Goal: Information Seeking & Learning: Find specific fact

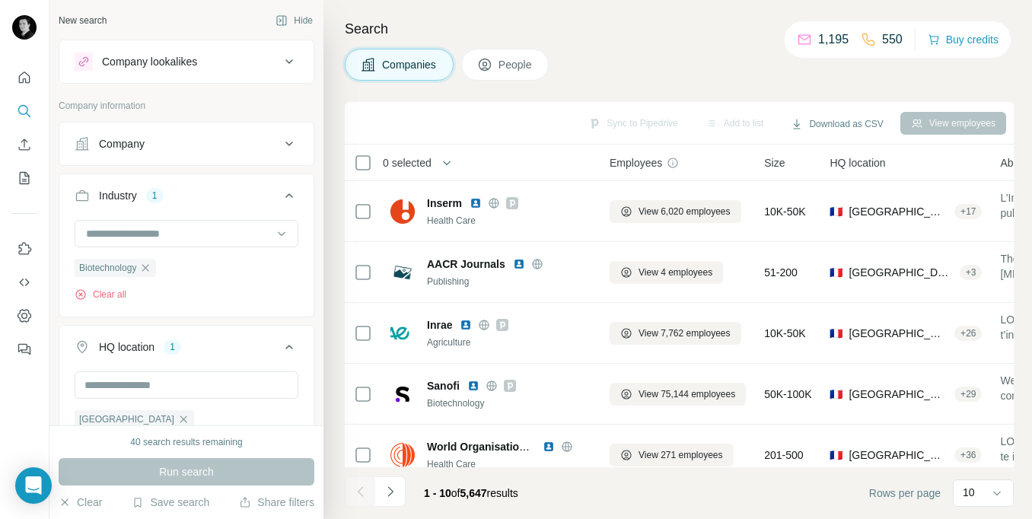
scroll to position [55, 0]
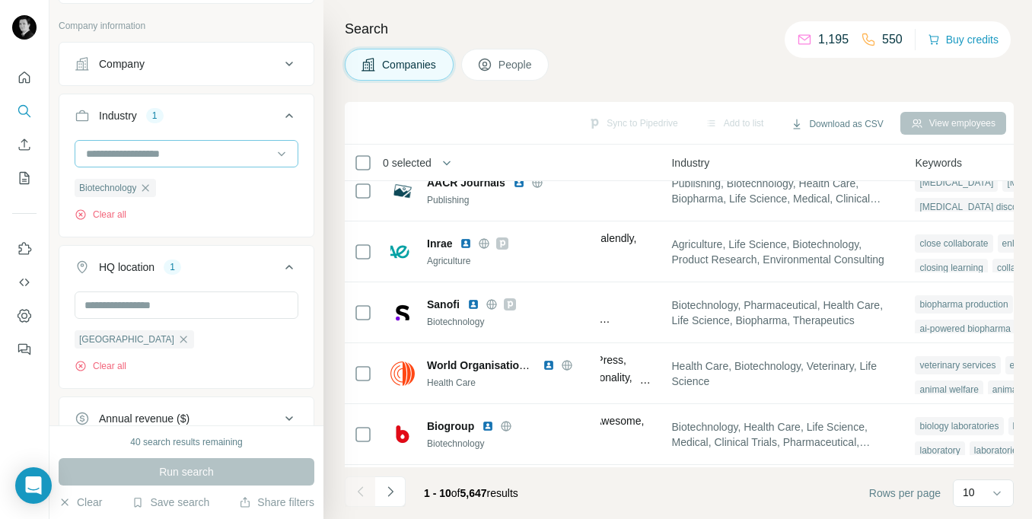
click at [169, 164] on div at bounding box center [178, 154] width 188 height 26
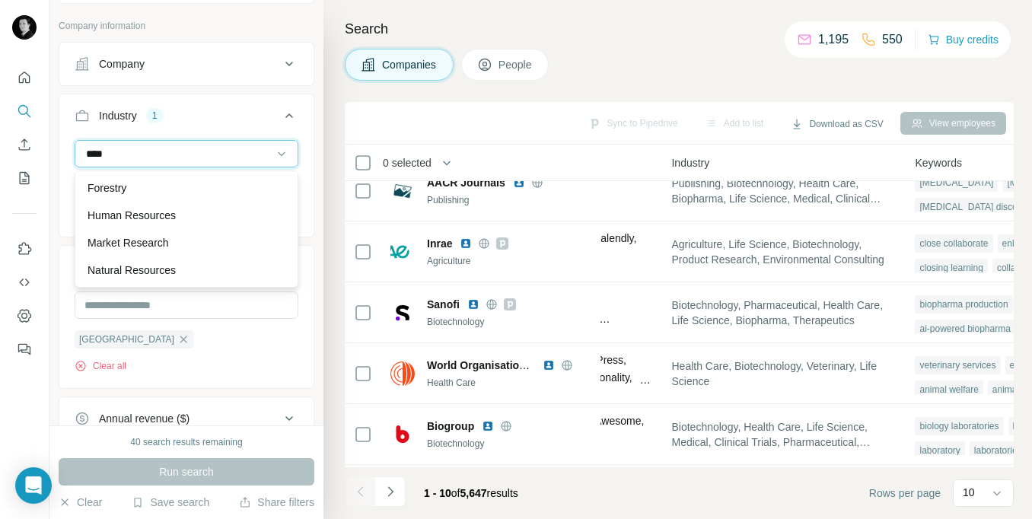
scroll to position [0, 0]
type input "*"
click at [227, 122] on div "Industry 1" at bounding box center [177, 115] width 205 height 15
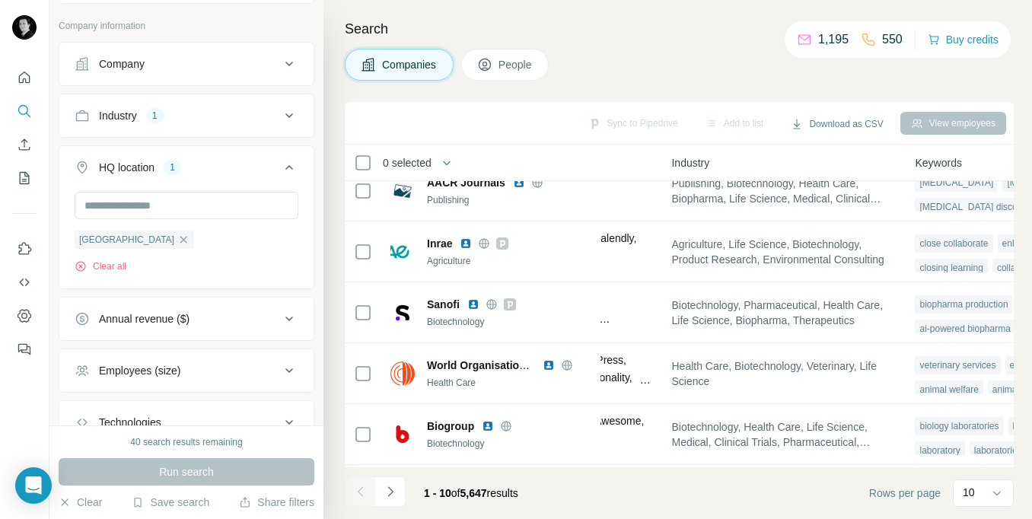
click at [227, 122] on div "Industry 1" at bounding box center [177, 115] width 205 height 15
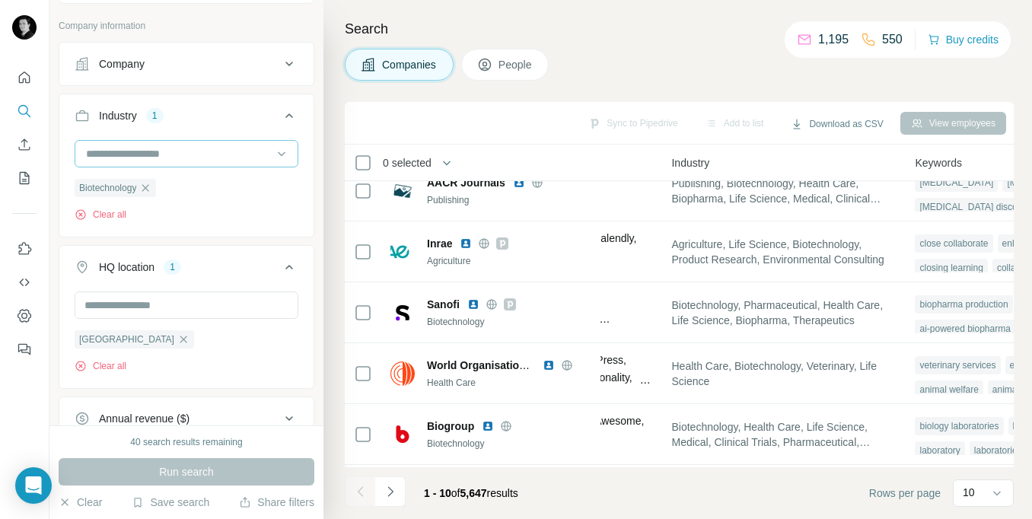
click at [103, 154] on input at bounding box center [178, 153] width 188 height 17
click at [162, 154] on input at bounding box center [178, 153] width 188 height 17
click at [192, 154] on input at bounding box center [178, 153] width 188 height 17
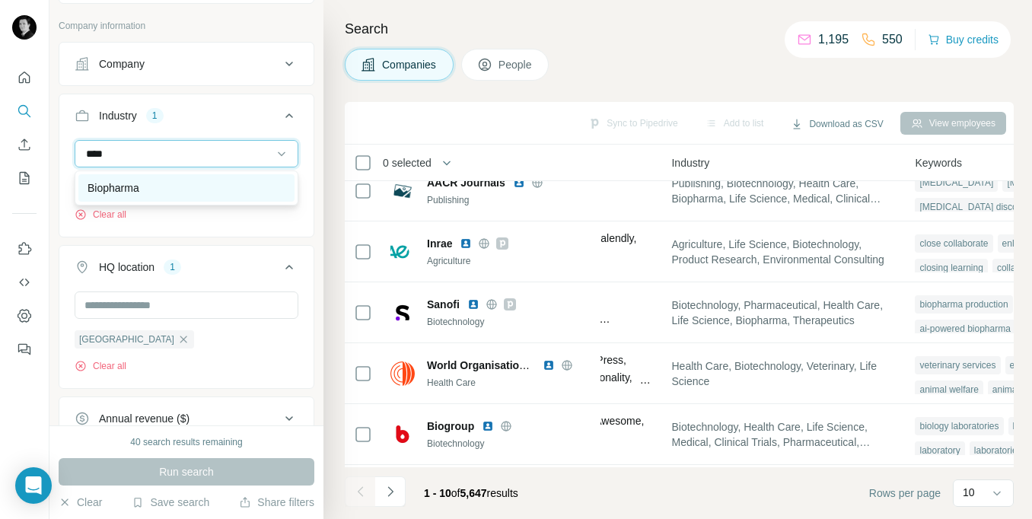
type input "****"
click at [151, 186] on div "Biopharma" at bounding box center [186, 187] width 198 height 15
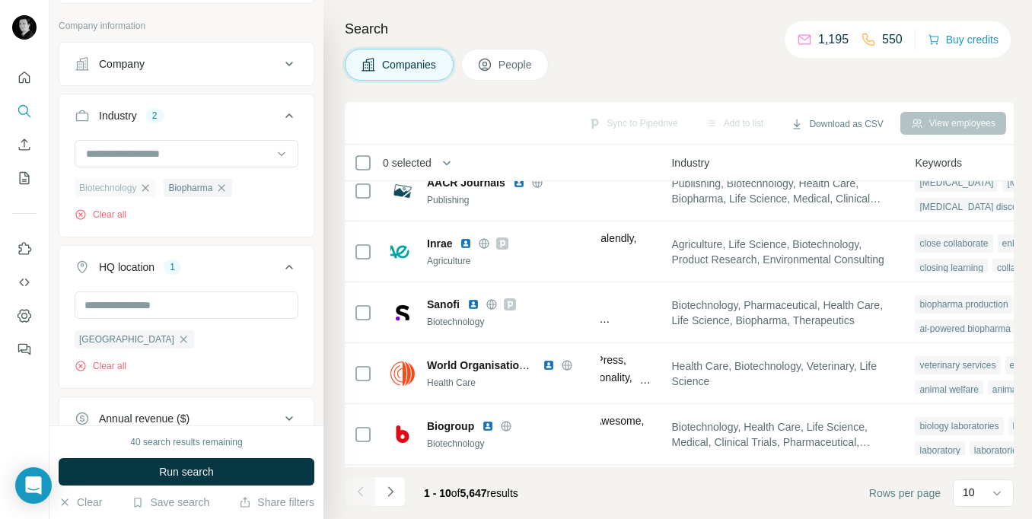
click at [149, 188] on icon "button" at bounding box center [145, 187] width 7 height 7
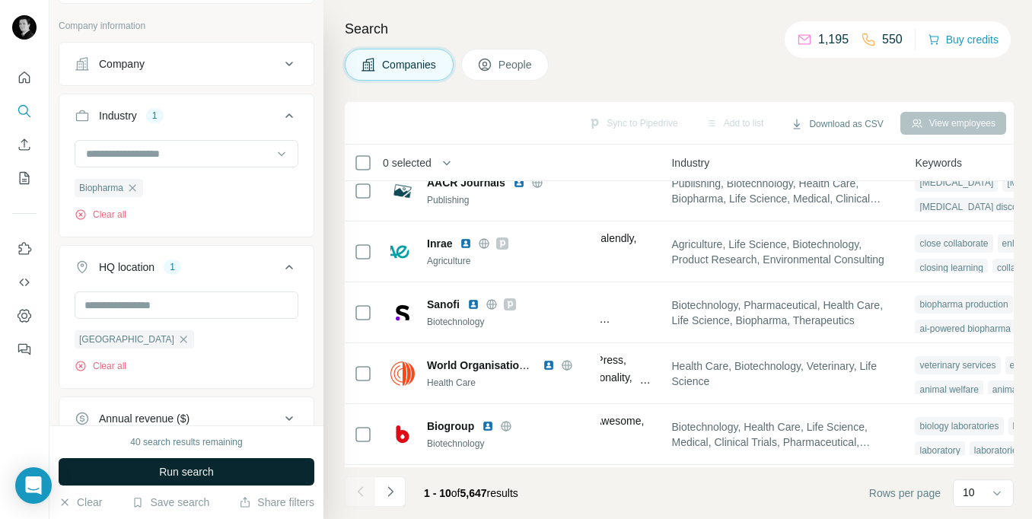
click at [188, 477] on span "Run search" at bounding box center [186, 471] width 55 height 15
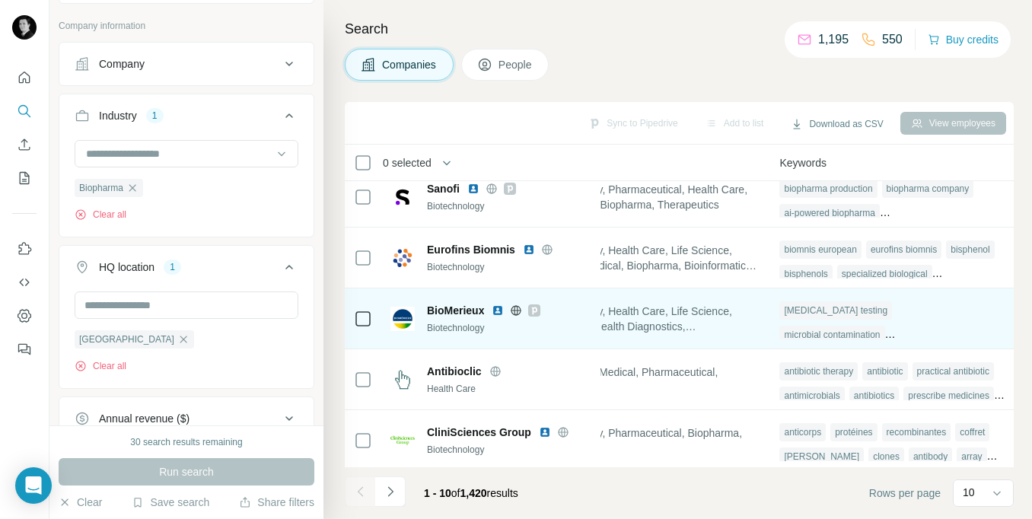
scroll to position [0, 1193]
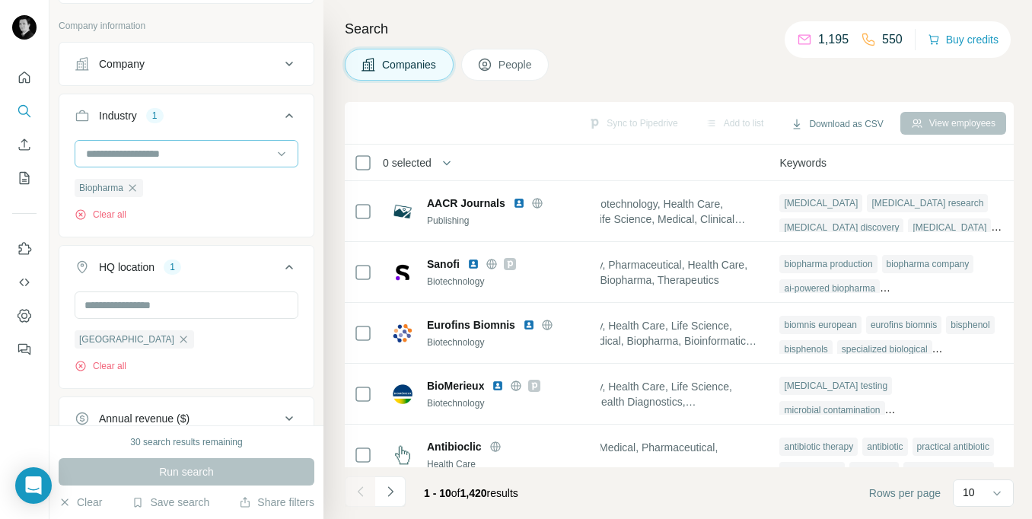
click at [156, 155] on input at bounding box center [178, 153] width 188 height 17
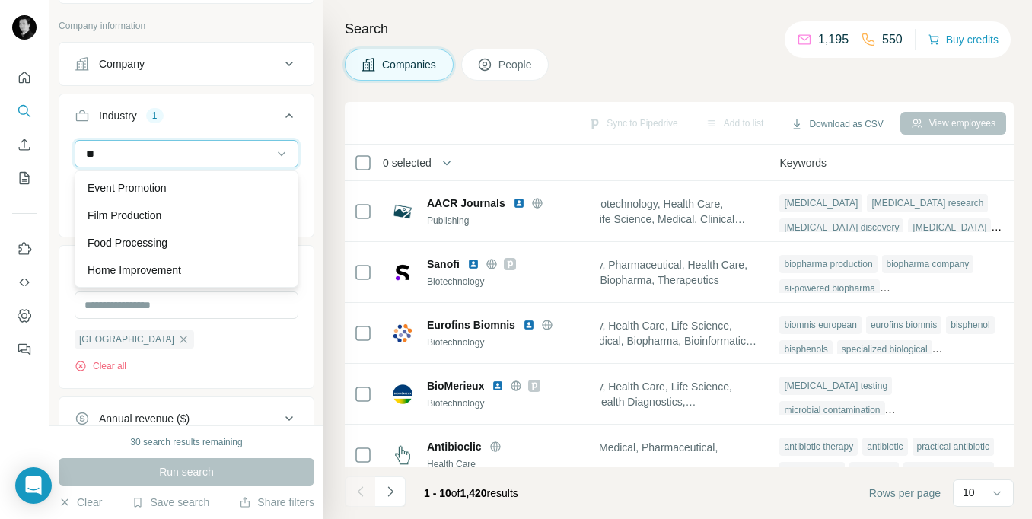
type input "*"
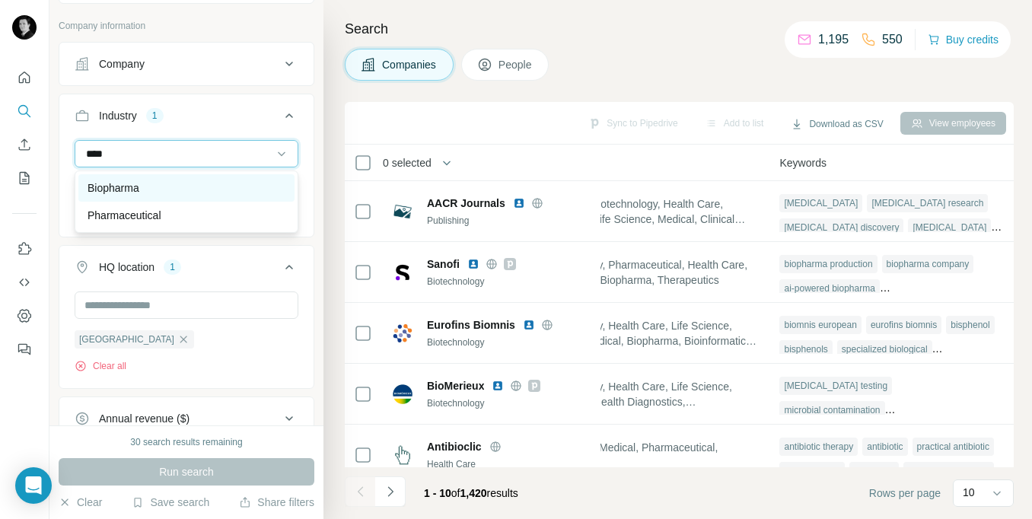
type input "****"
click at [132, 191] on p "Biopharma" at bounding box center [113, 187] width 52 height 15
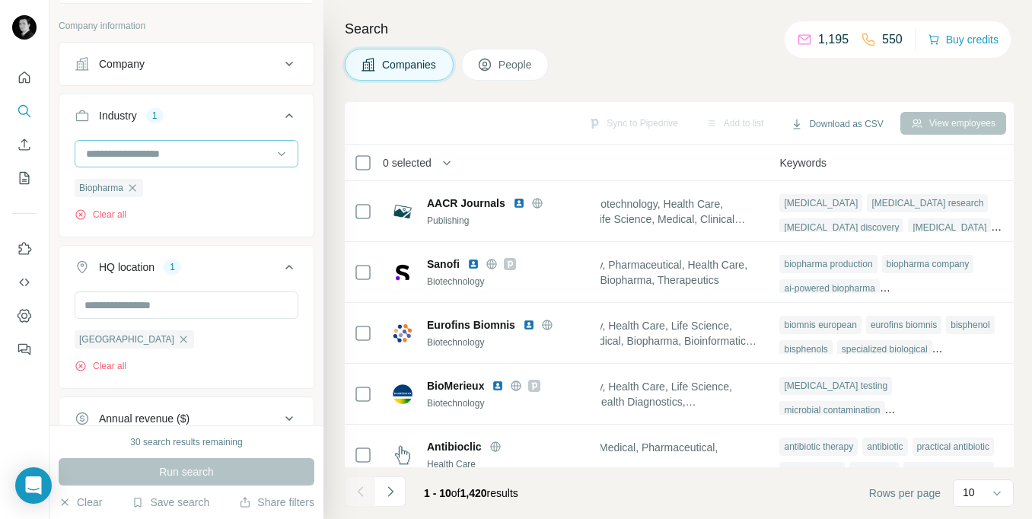
click at [170, 156] on input at bounding box center [178, 153] width 188 height 17
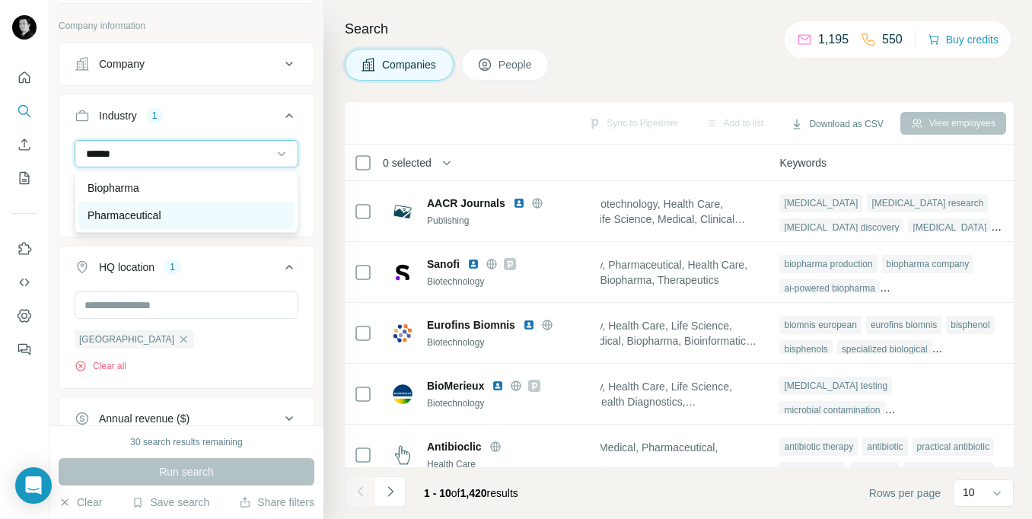
type input "******"
click at [161, 212] on p "Pharmaceutical" at bounding box center [124, 215] width 74 height 15
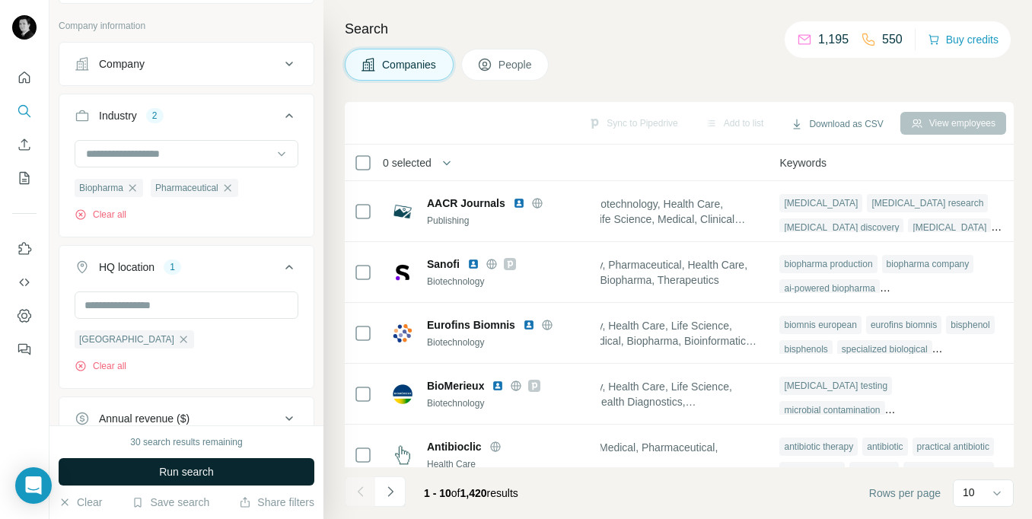
click at [195, 466] on span "Run search" at bounding box center [186, 471] width 55 height 15
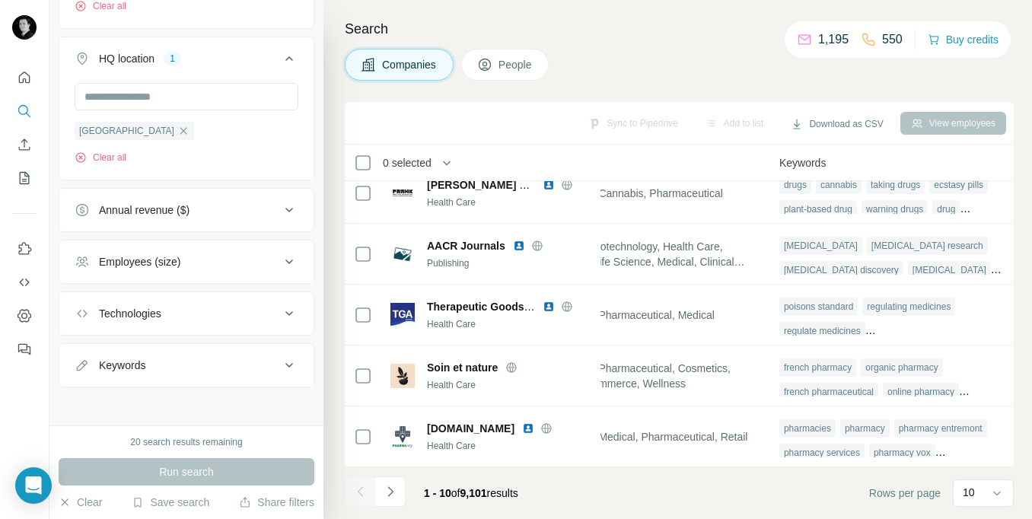
scroll to position [294, 0]
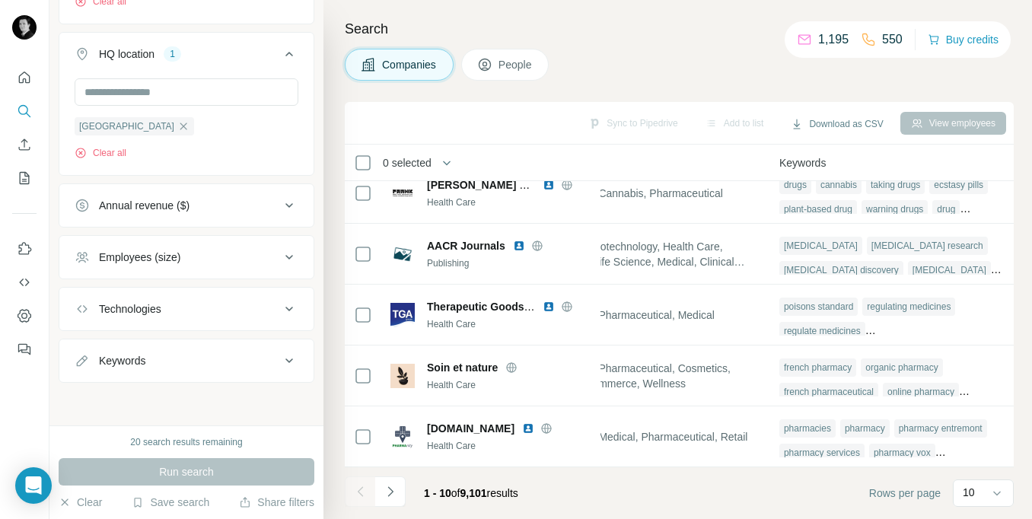
click at [233, 359] on div "Keywords" at bounding box center [177, 360] width 205 height 15
click at [209, 398] on input "text" at bounding box center [171, 397] width 193 height 27
type input "********"
click at [291, 401] on icon "button" at bounding box center [285, 397] width 15 height 15
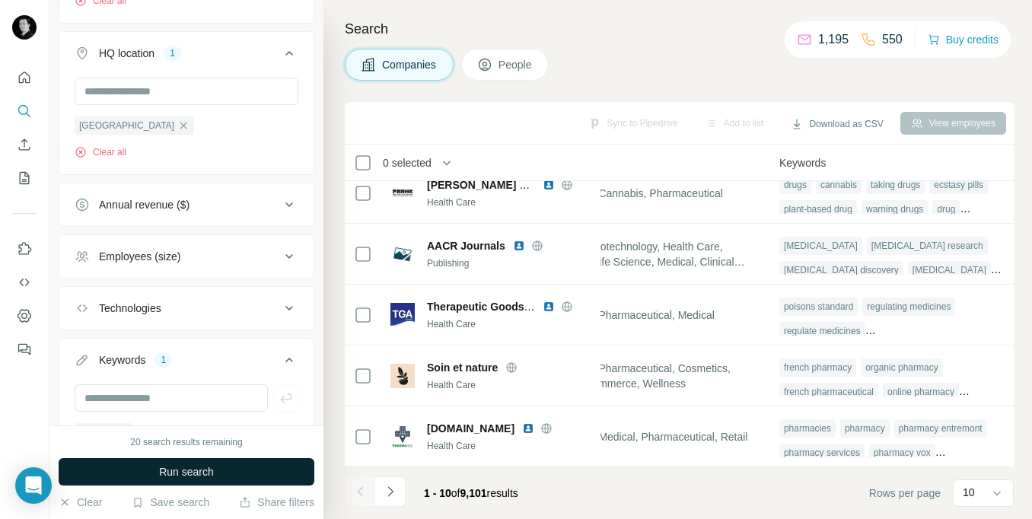
click at [235, 469] on button "Run search" at bounding box center [187, 471] width 256 height 27
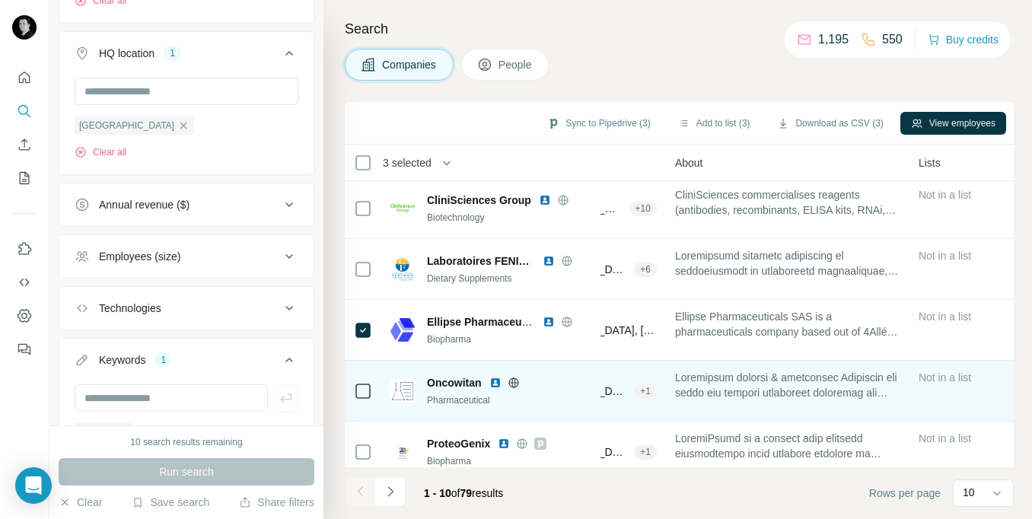
scroll to position [0, 304]
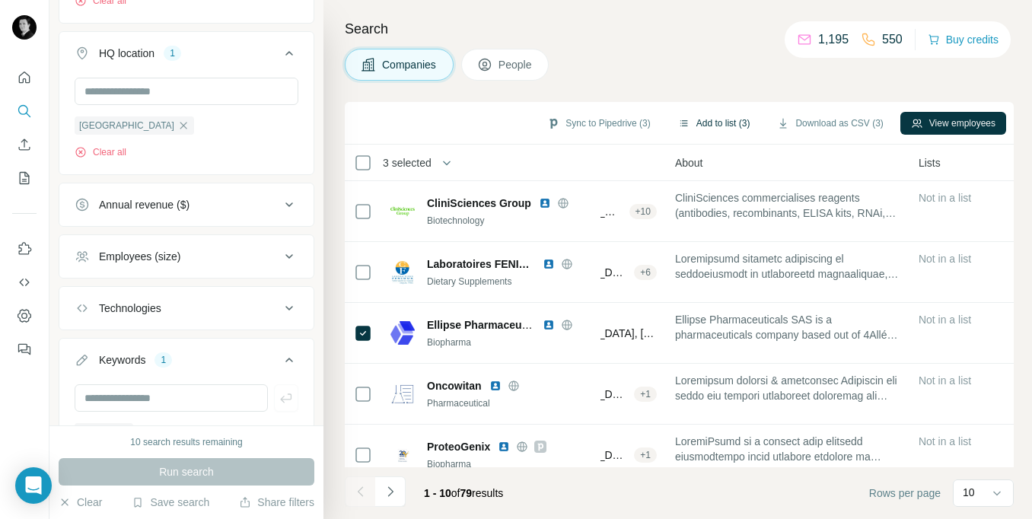
click at [687, 116] on button "Add to list (3)" at bounding box center [714, 123] width 94 height 23
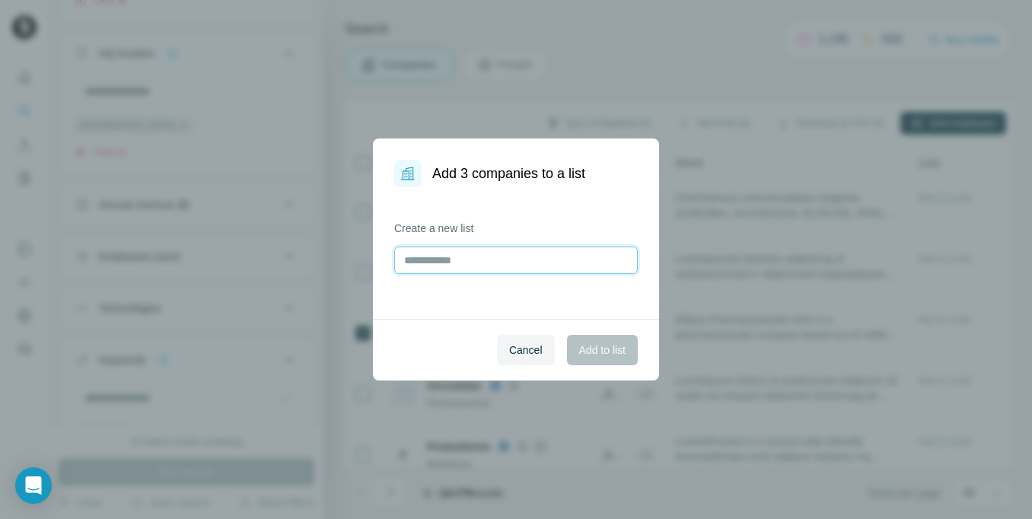
click at [508, 253] on input "text" at bounding box center [515, 259] width 243 height 27
type input "**********"
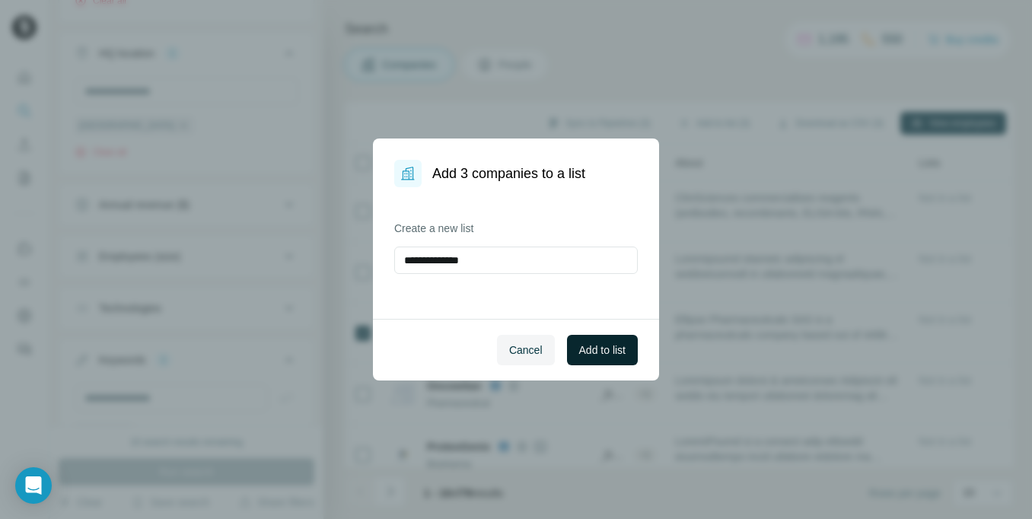
click at [595, 342] on span "Add to list" at bounding box center [602, 349] width 46 height 15
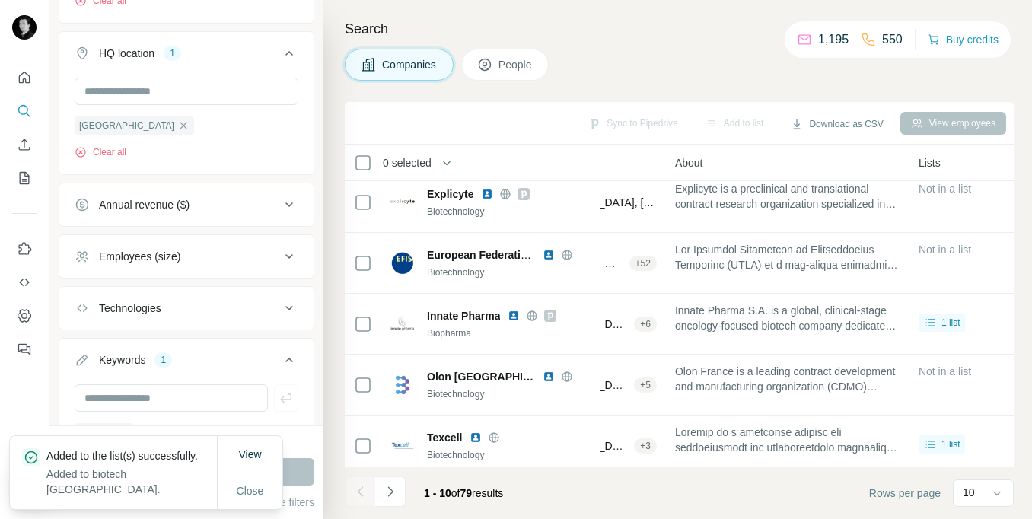
scroll to position [323, 304]
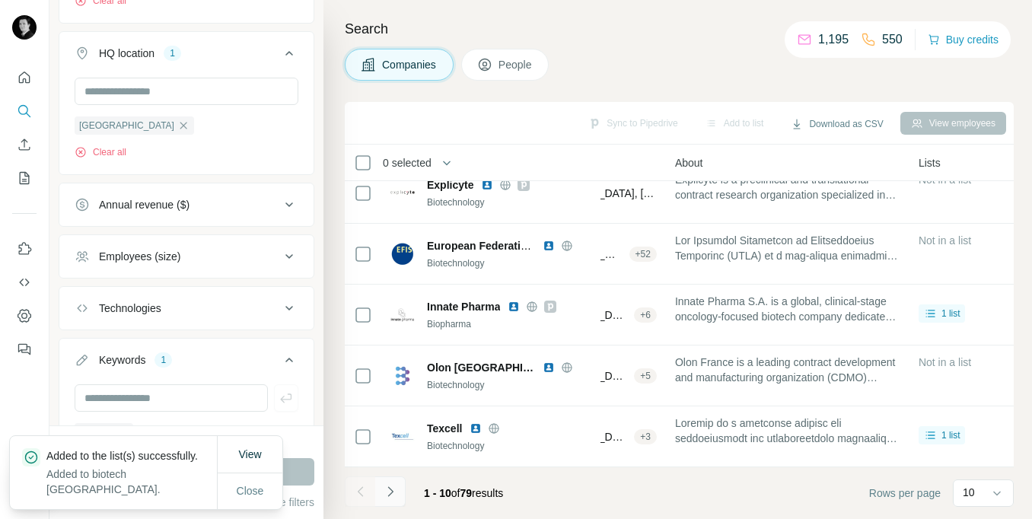
click at [393, 491] on icon "Navigate to next page" at bounding box center [390, 491] width 15 height 15
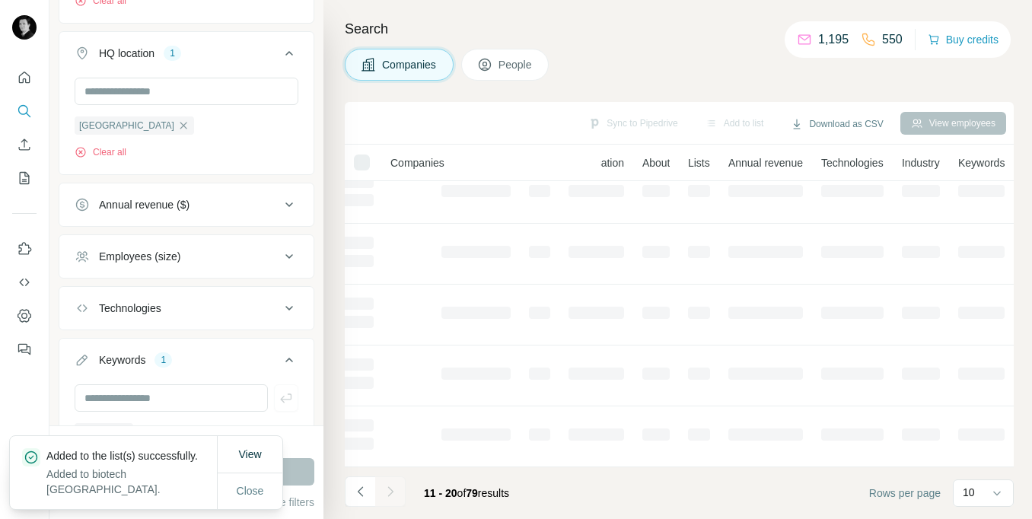
scroll to position [323, 198]
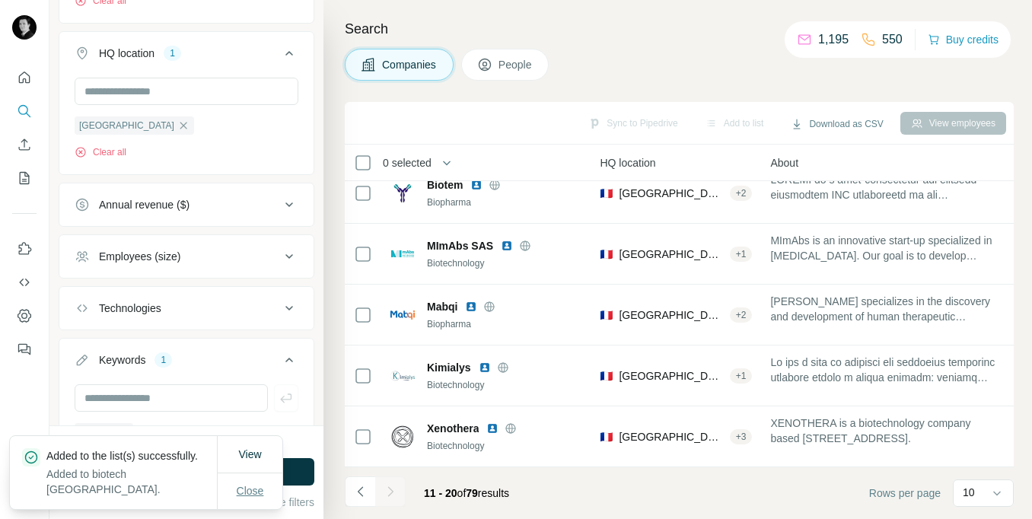
click at [254, 491] on span "Close" at bounding box center [250, 490] width 27 height 15
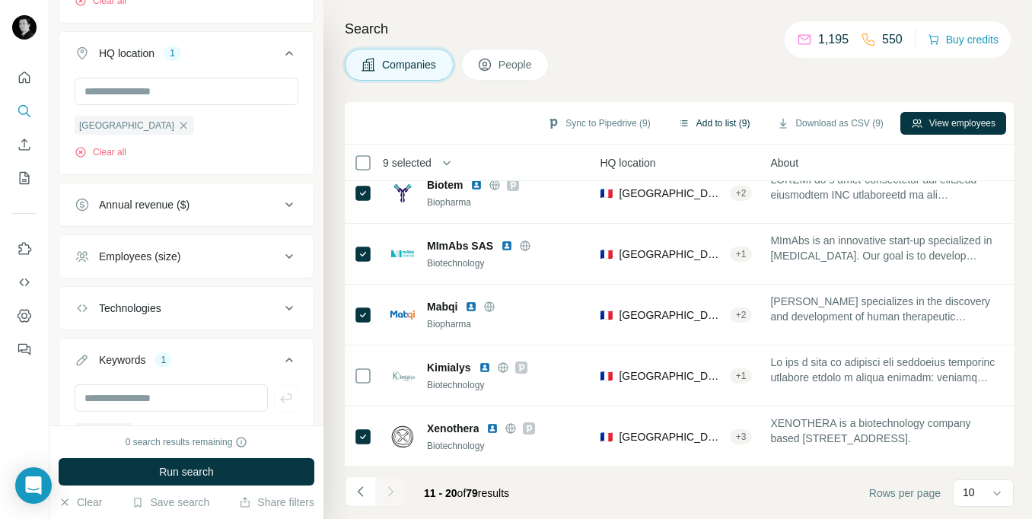
click at [712, 128] on button "Add to list (9)" at bounding box center [714, 123] width 94 height 23
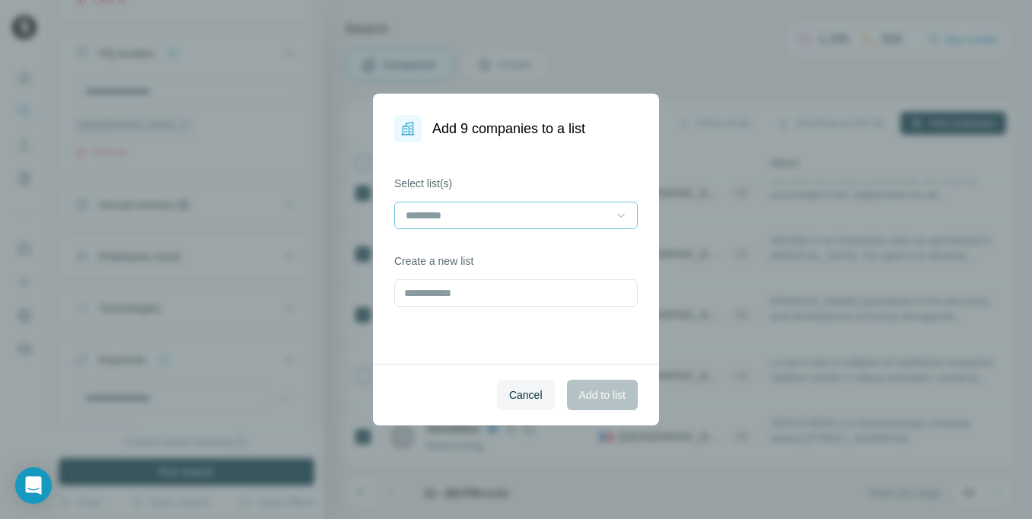
click at [618, 212] on icon at bounding box center [620, 215] width 15 height 15
click at [554, 243] on div "biotech france" at bounding box center [516, 249] width 218 height 15
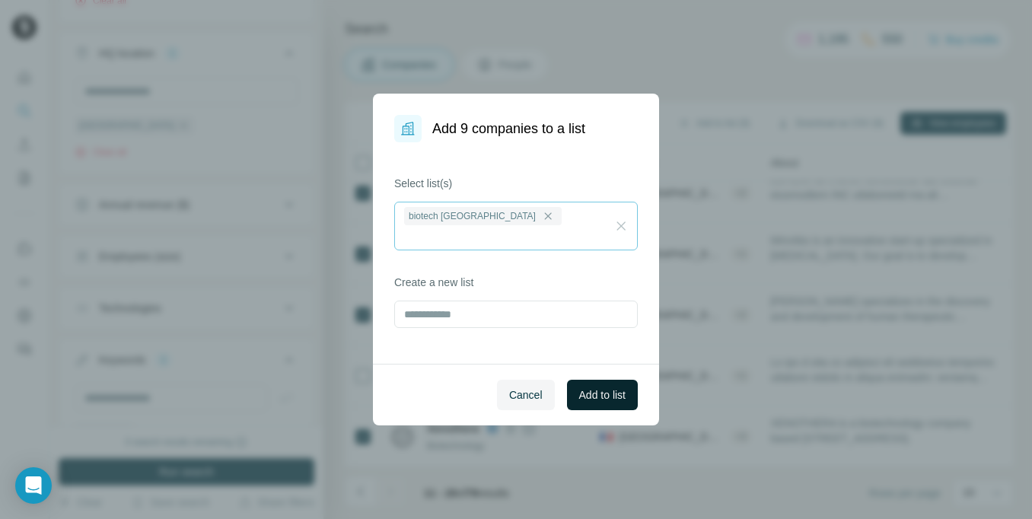
click at [611, 397] on span "Add to list" at bounding box center [602, 394] width 46 height 15
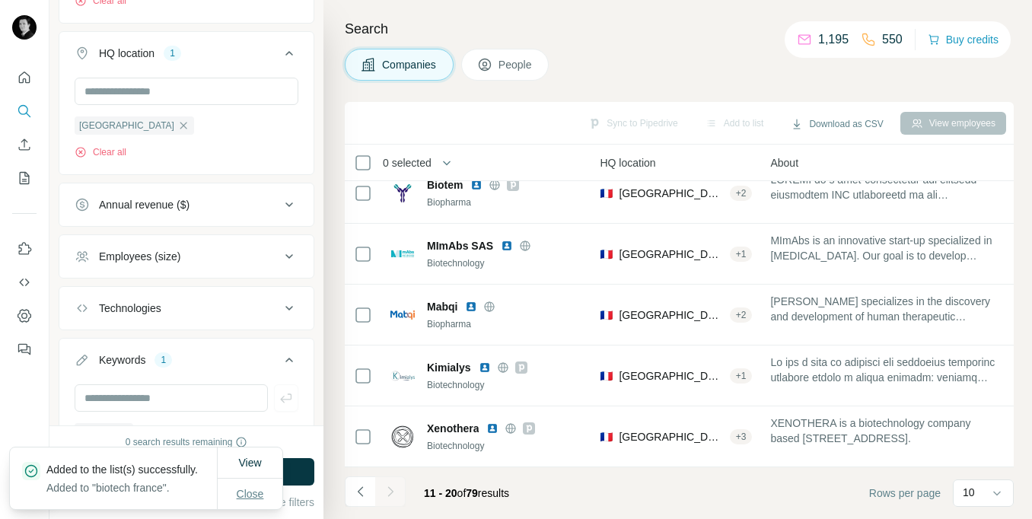
click at [246, 495] on span "Close" at bounding box center [250, 493] width 27 height 15
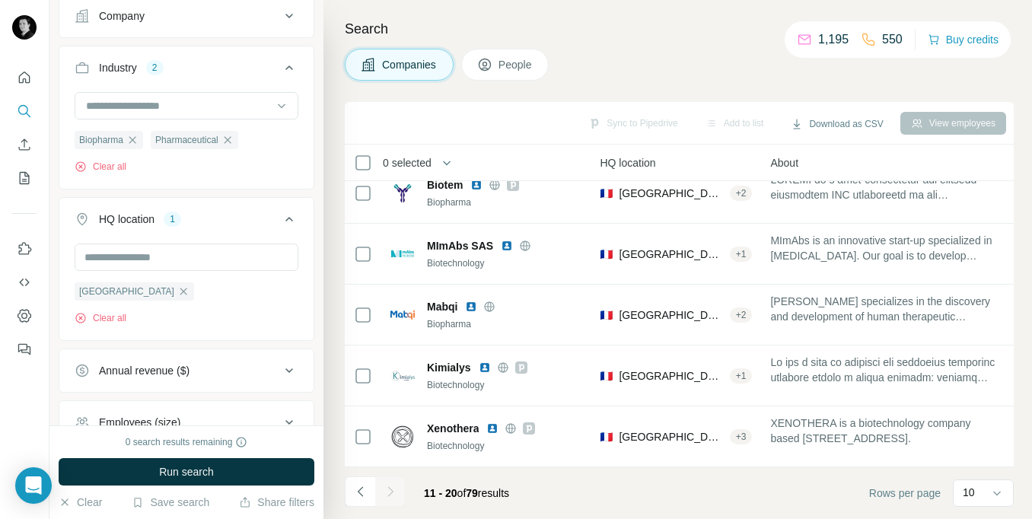
scroll to position [0, 0]
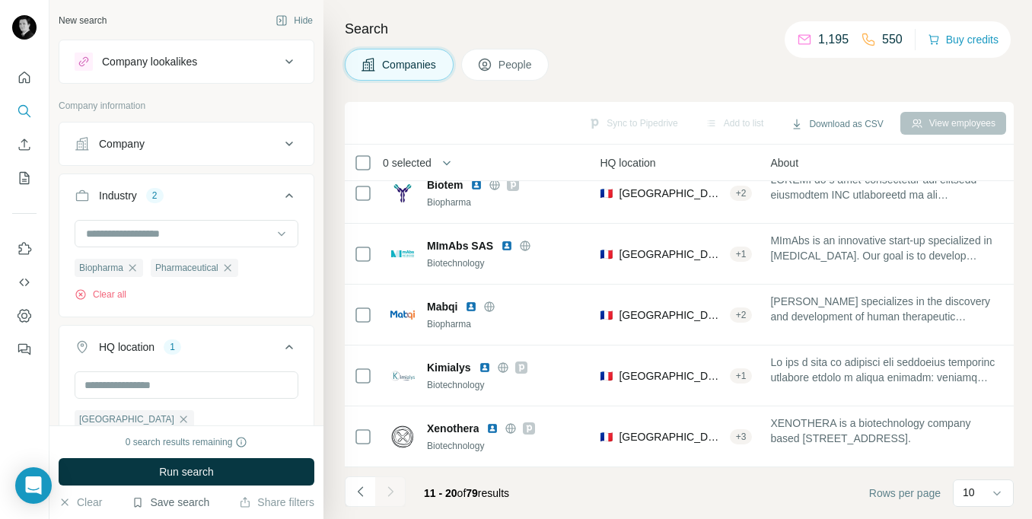
click at [182, 502] on button "Save search" at bounding box center [171, 501] width 78 height 15
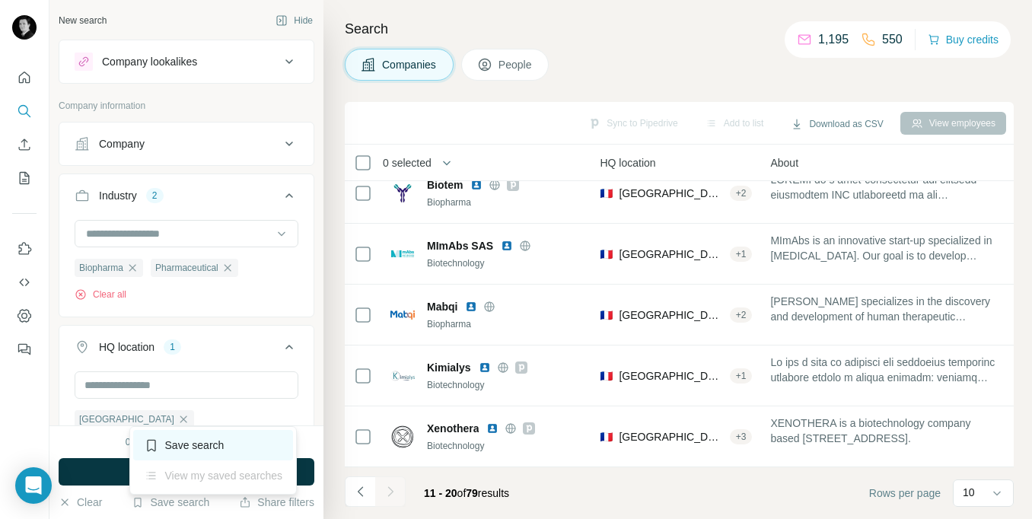
click at [194, 447] on div "Save search" at bounding box center [213, 445] width 161 height 30
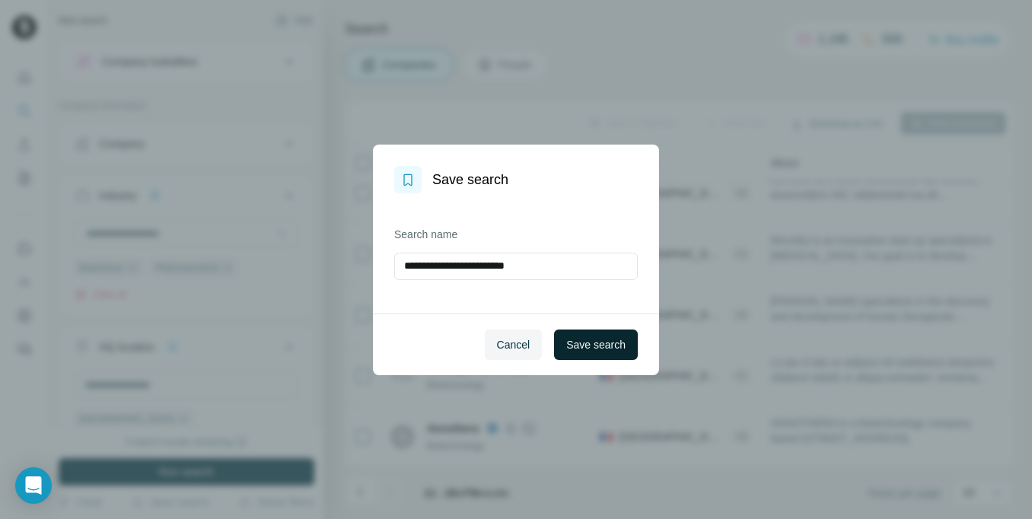
type input "**********"
click at [605, 356] on button "Save search" at bounding box center [596, 344] width 84 height 30
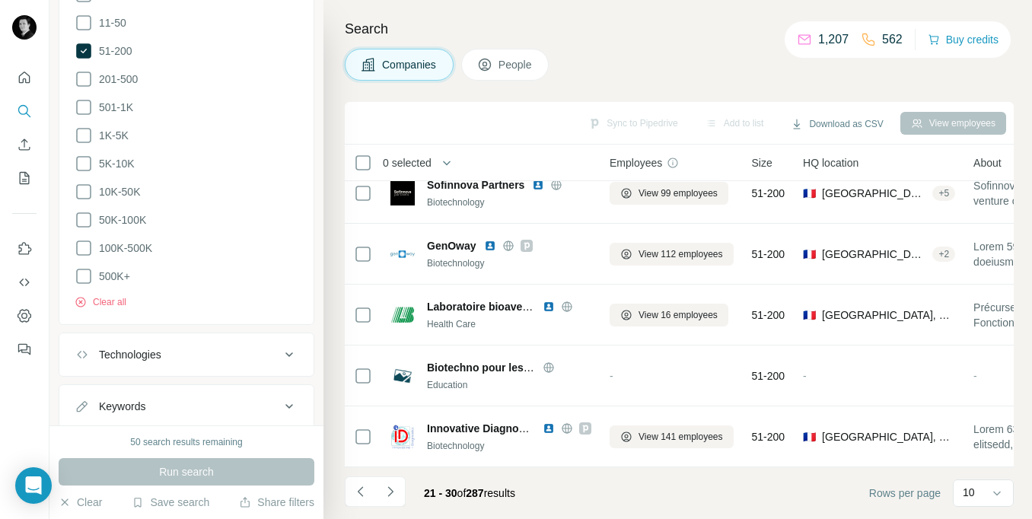
scroll to position [659, 0]
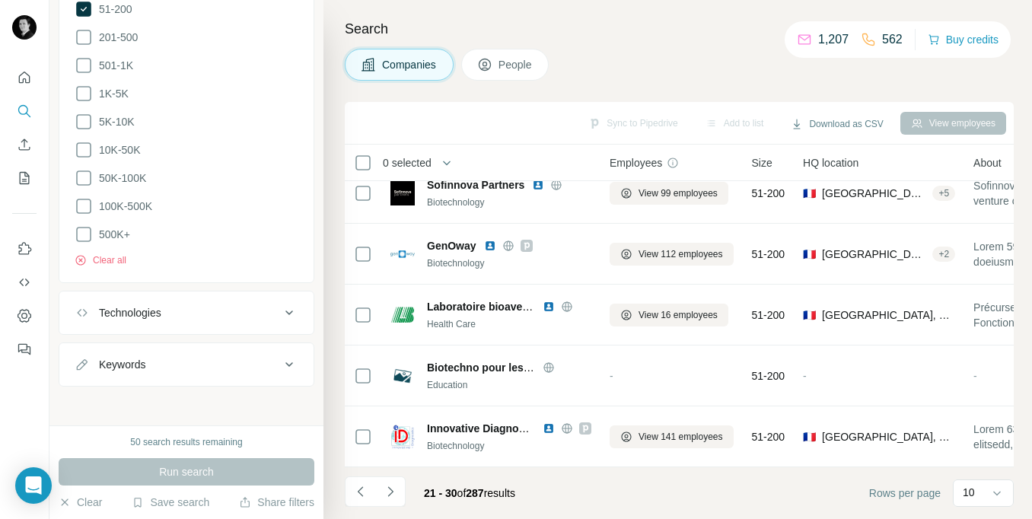
click at [167, 357] on div "Keywords" at bounding box center [177, 364] width 205 height 15
click at [163, 406] on input "text" at bounding box center [171, 402] width 193 height 27
type input "**********"
click at [283, 404] on icon "button" at bounding box center [285, 402] width 15 height 15
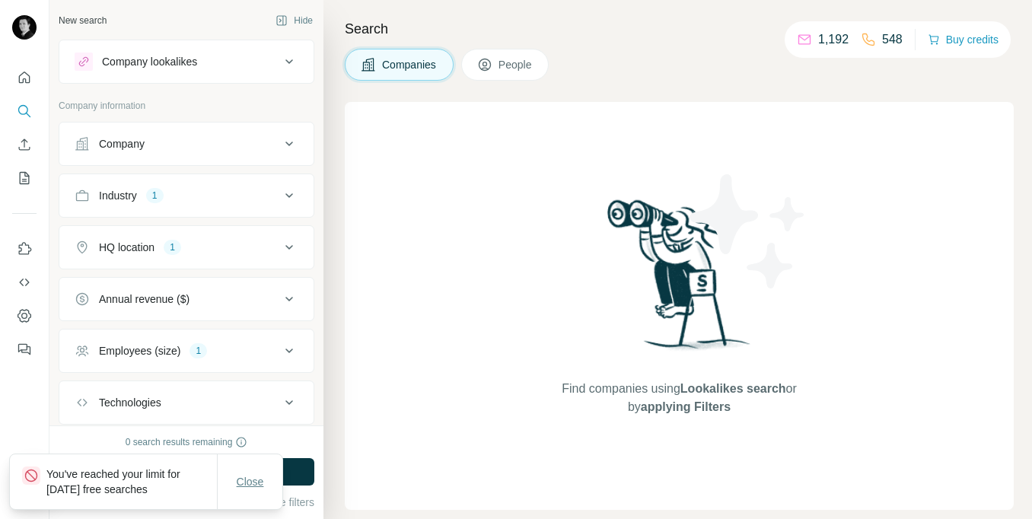
click at [251, 472] on button "Close" at bounding box center [250, 481] width 49 height 27
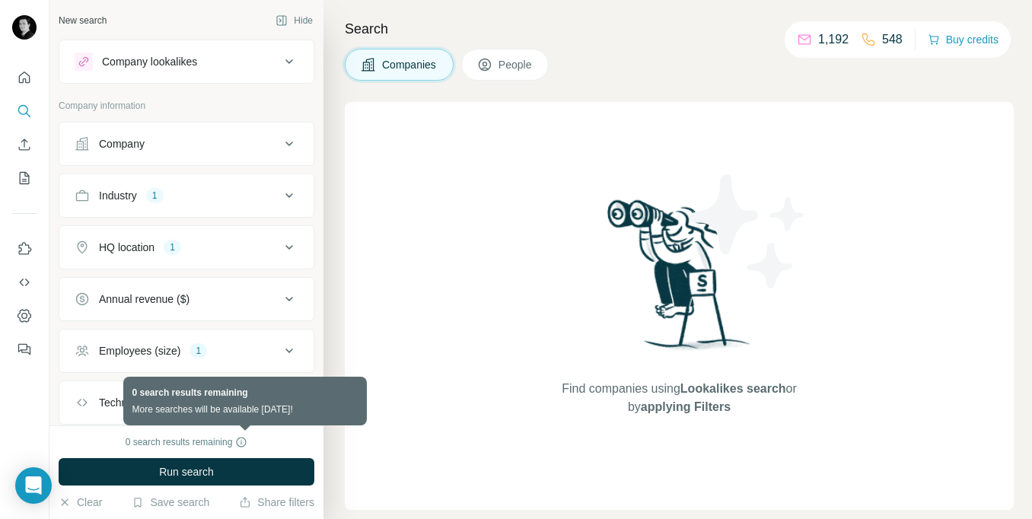
click at [246, 444] on icon at bounding box center [241, 442] width 12 height 12
